Goal: Find specific page/section: Find specific page/section

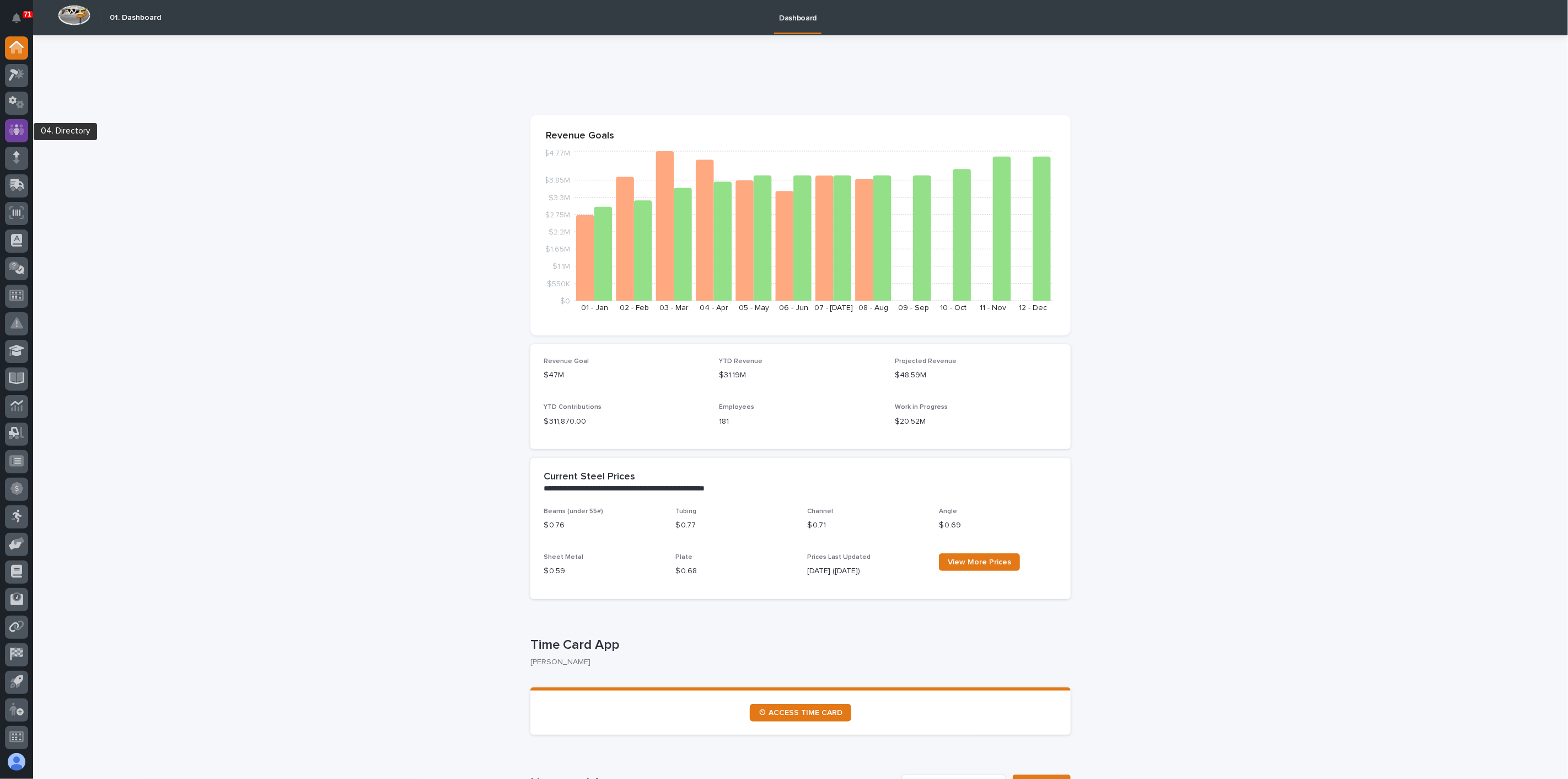
click at [27, 133] on div at bounding box center [17, 131] width 23 height 23
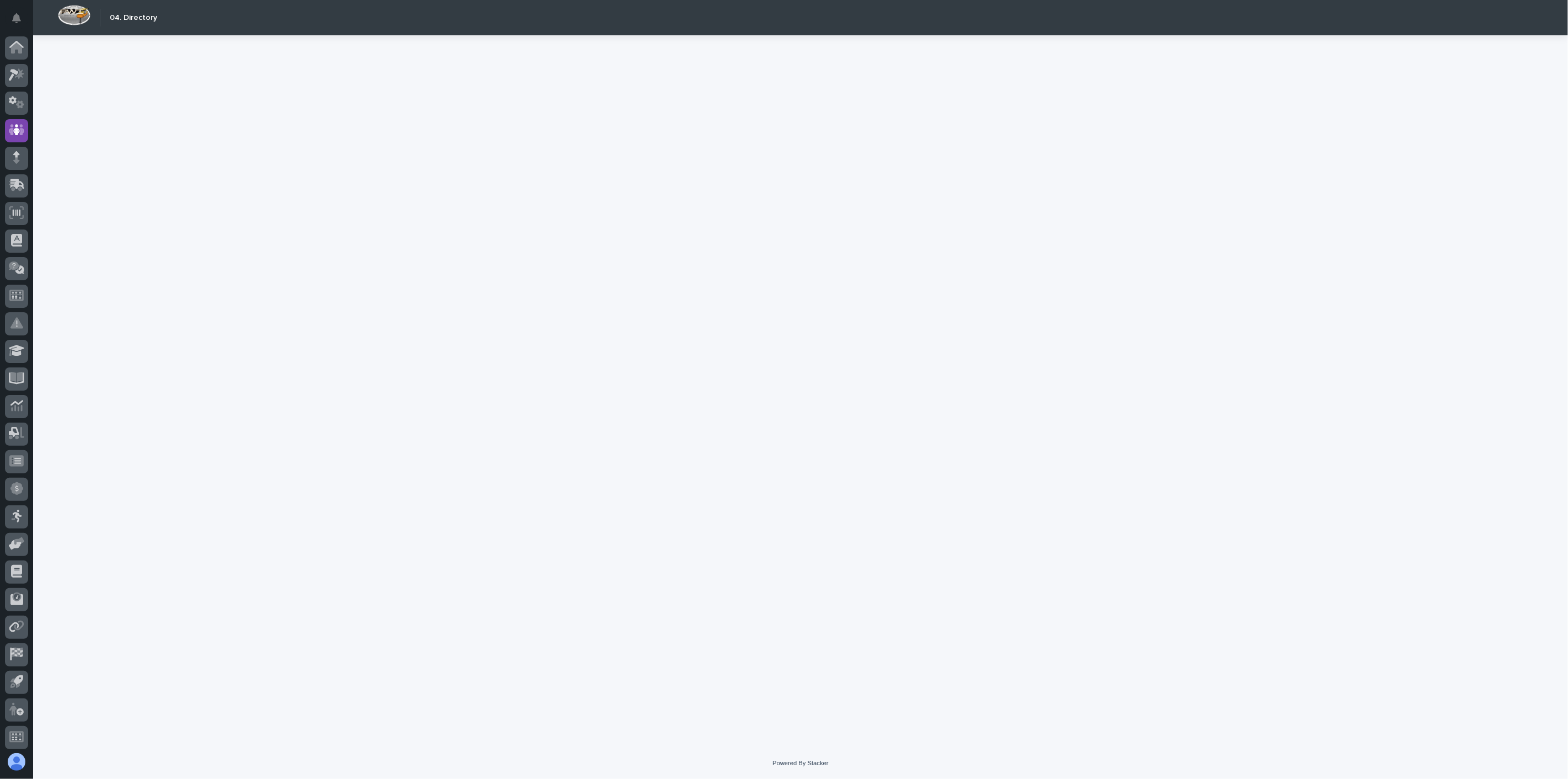
scroll to position [3, 0]
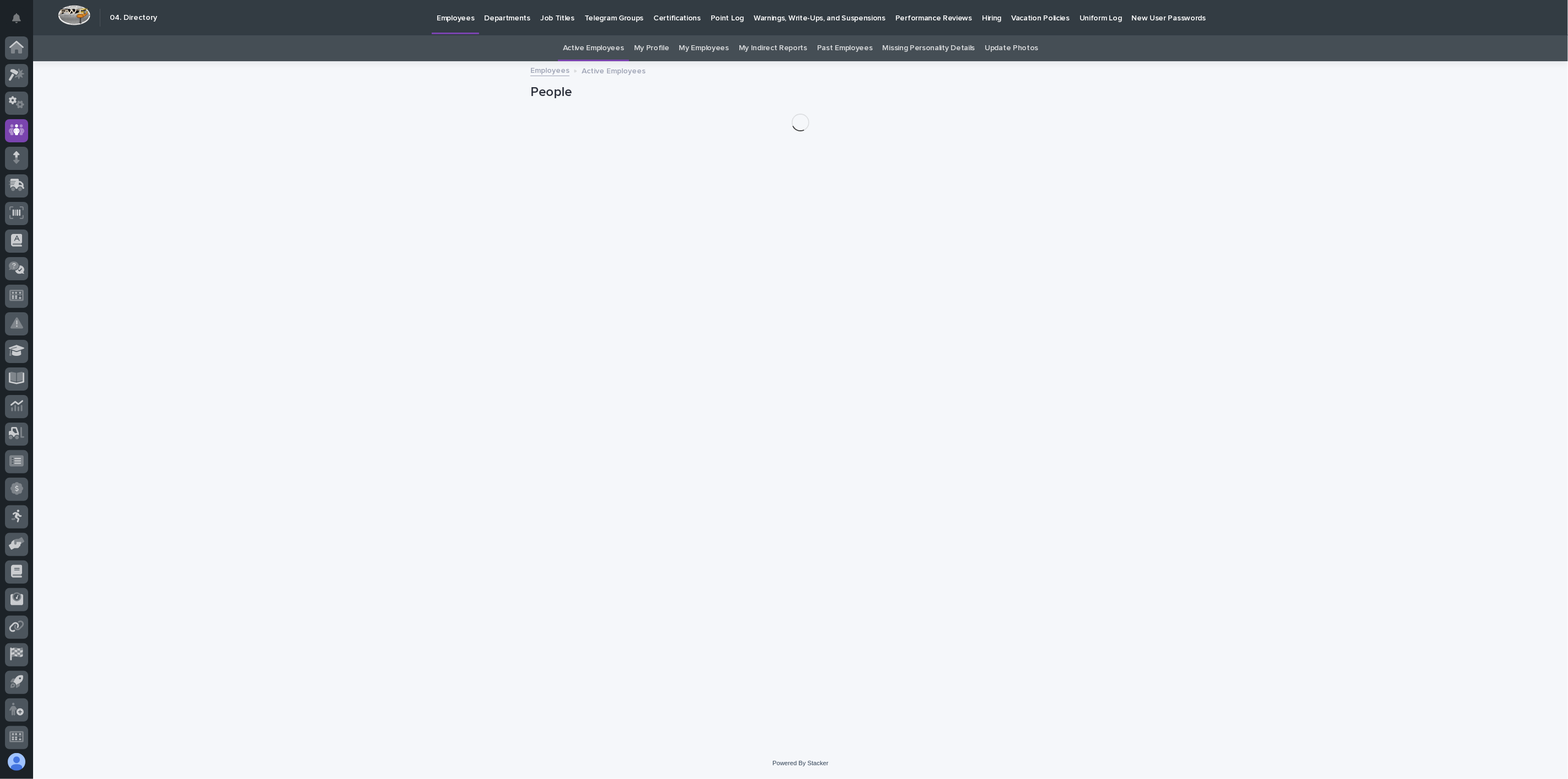
scroll to position [3, 0]
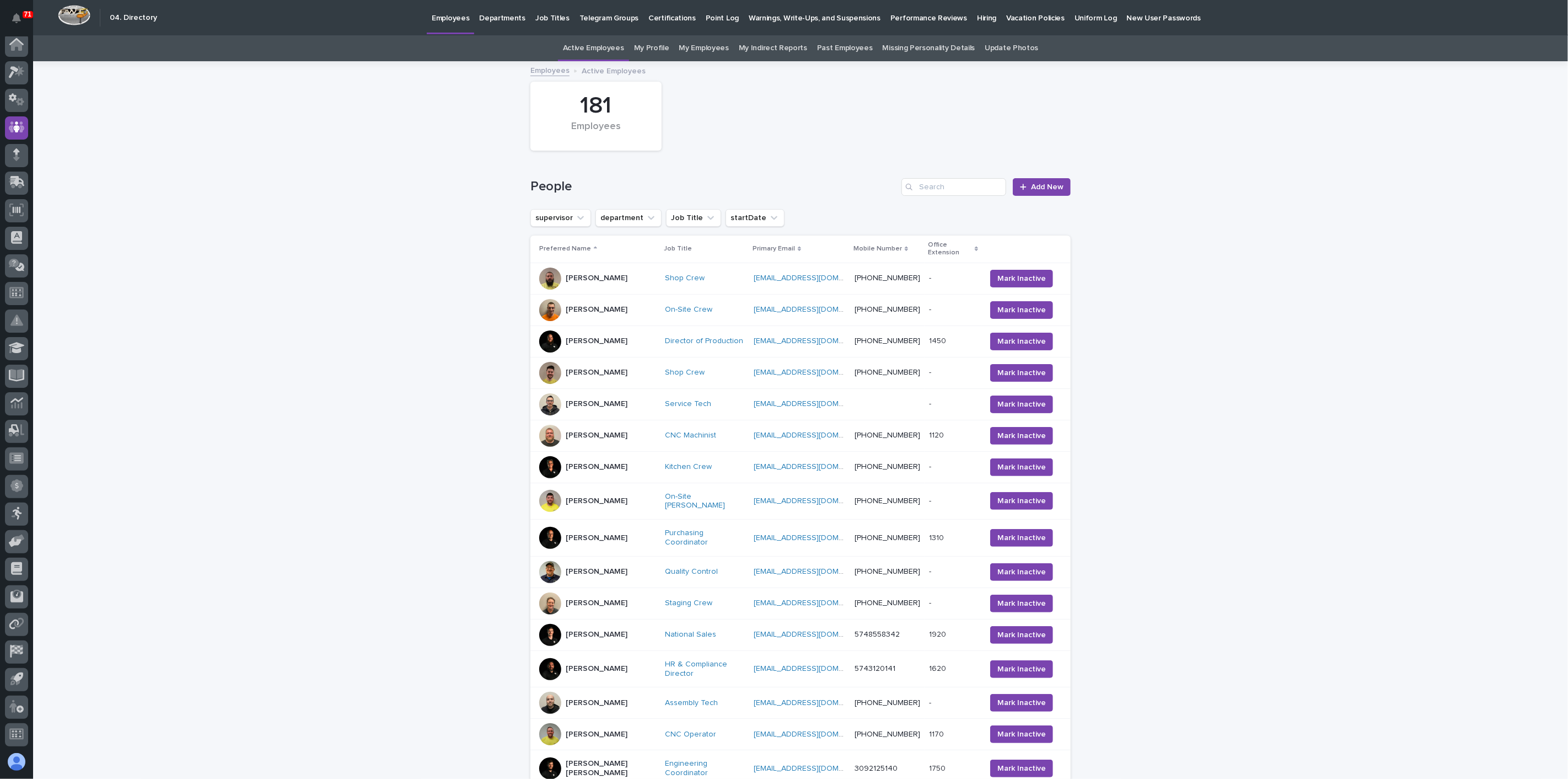
click at [977, 15] on p "Hiring" at bounding box center [986, 12] width 19 height 23
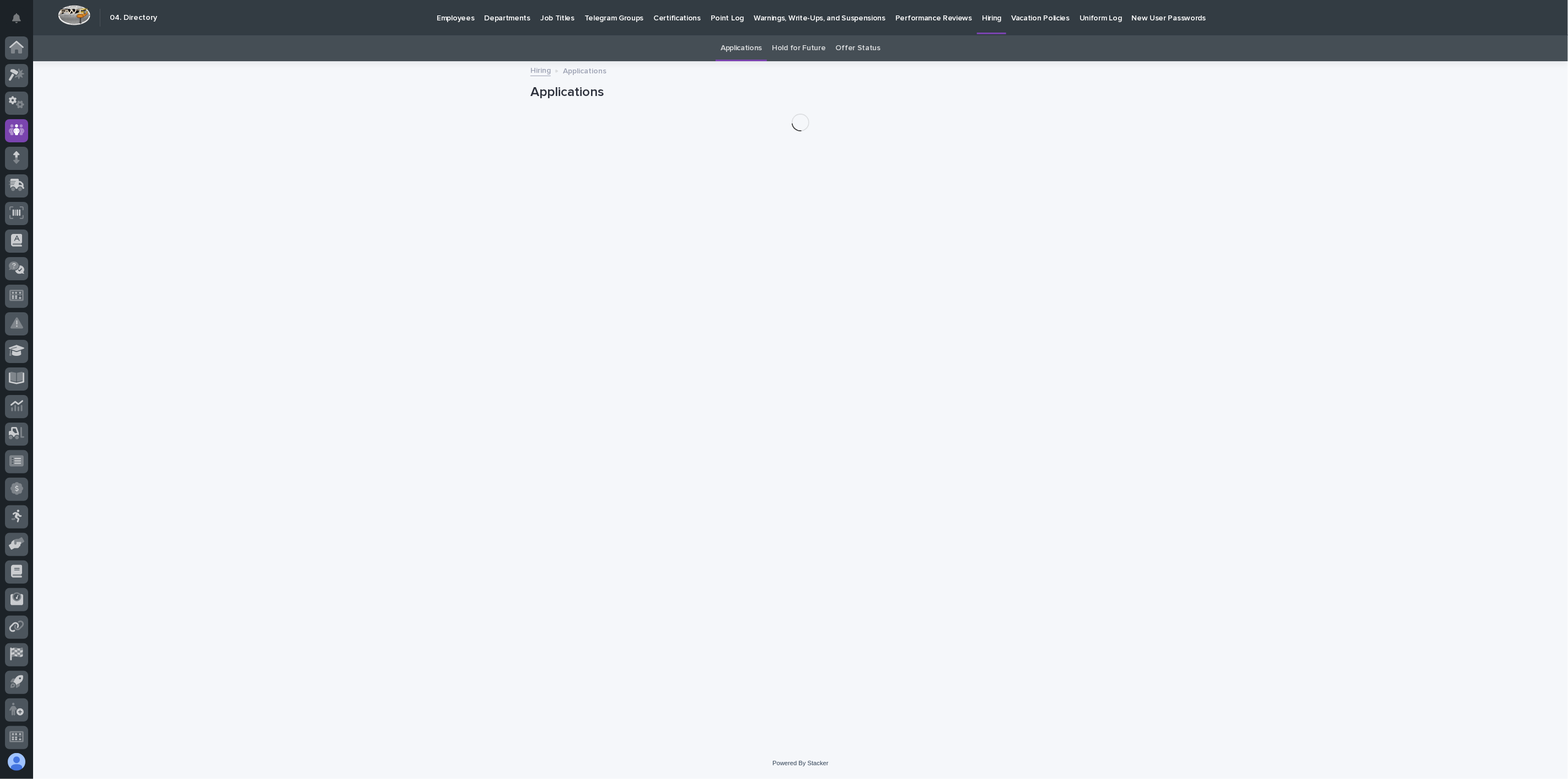
scroll to position [3, 0]
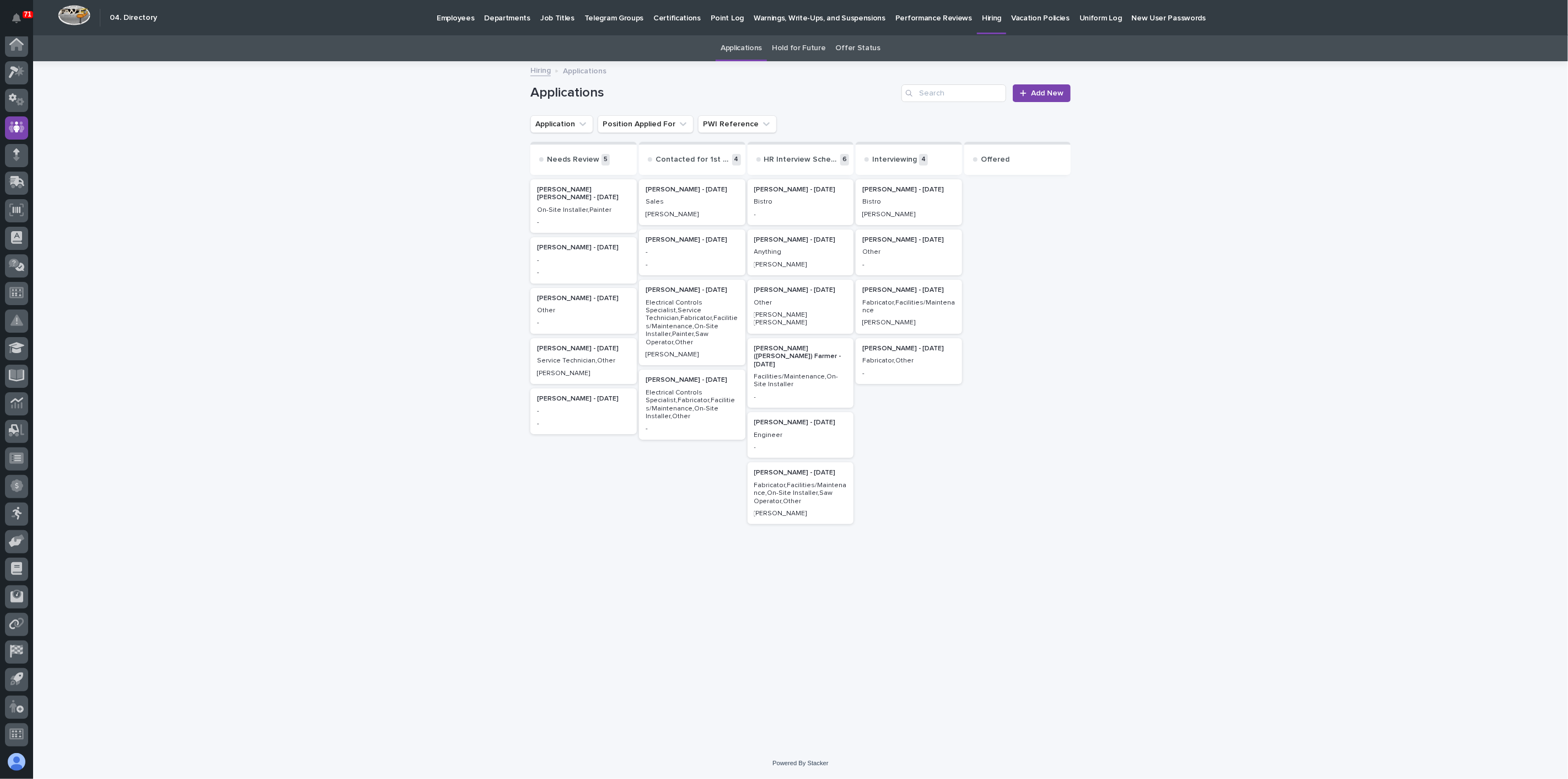
click at [924, 315] on div "[PERSON_NAME] - [DATE] Fabricator,Facilities/Maintenance [PERSON_NAME]" at bounding box center [908, 307] width 106 height 54
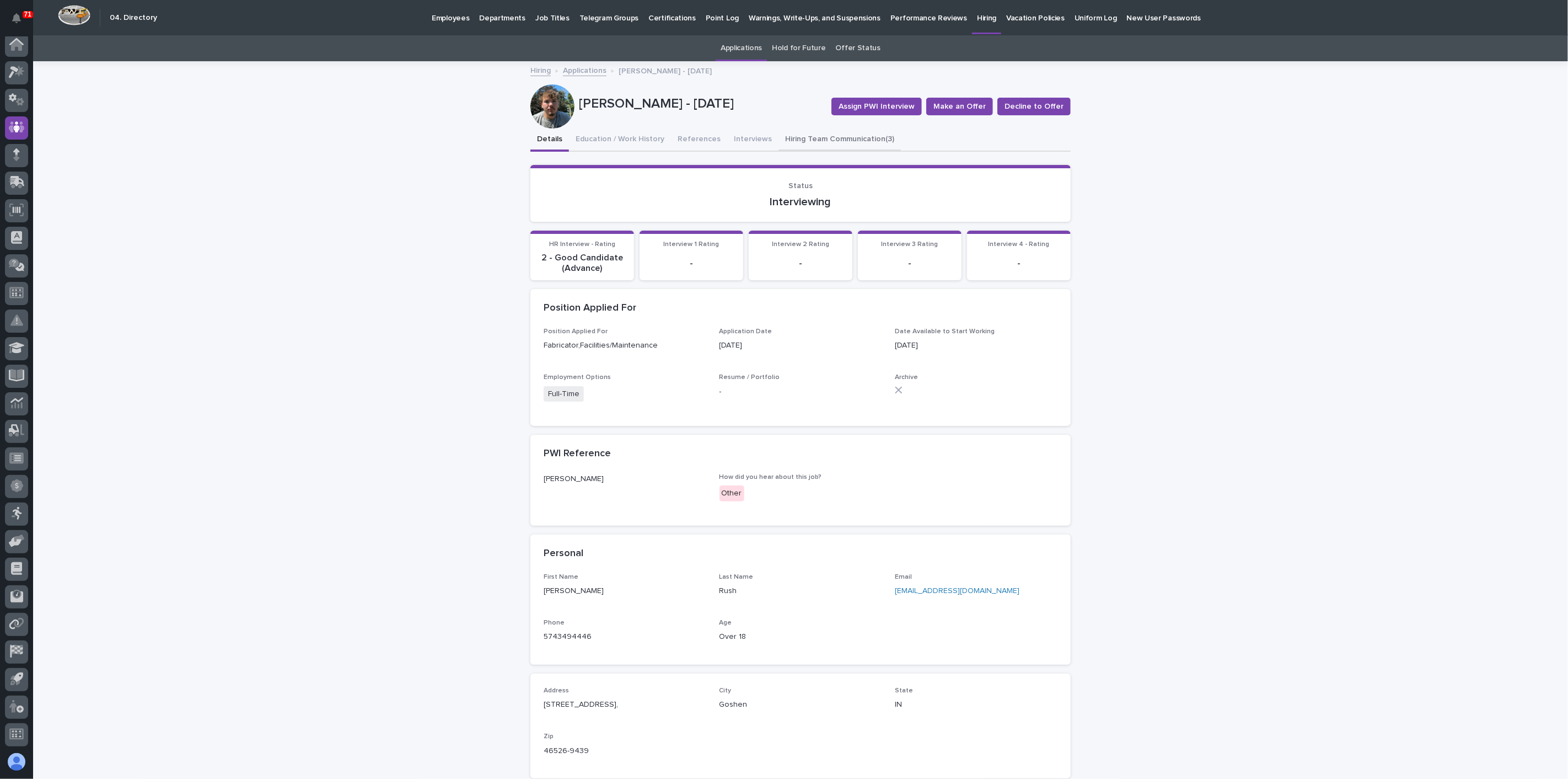
click at [810, 137] on button "Hiring Team Communication (3)" at bounding box center [840, 140] width 122 height 23
